Goal: Navigation & Orientation: Find specific page/section

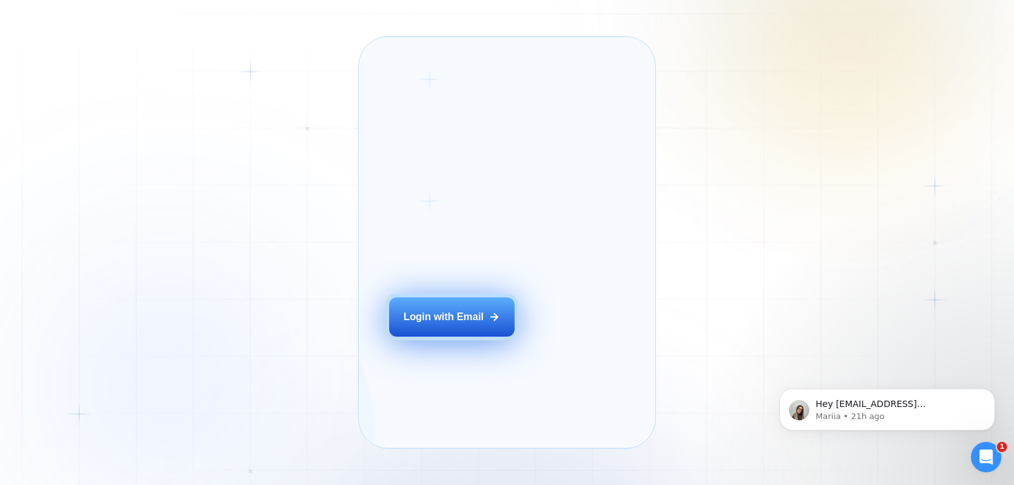
click at [504, 336] on button "Login with Email" at bounding box center [451, 316] width 125 height 39
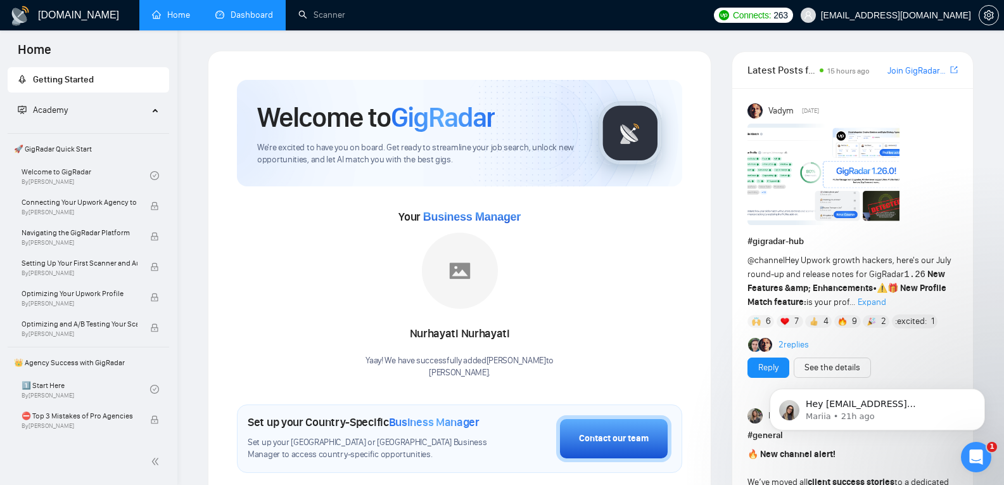
click at [238, 20] on link "Dashboard" at bounding box center [244, 15] width 58 height 11
